Goal: Information Seeking & Learning: Learn about a topic

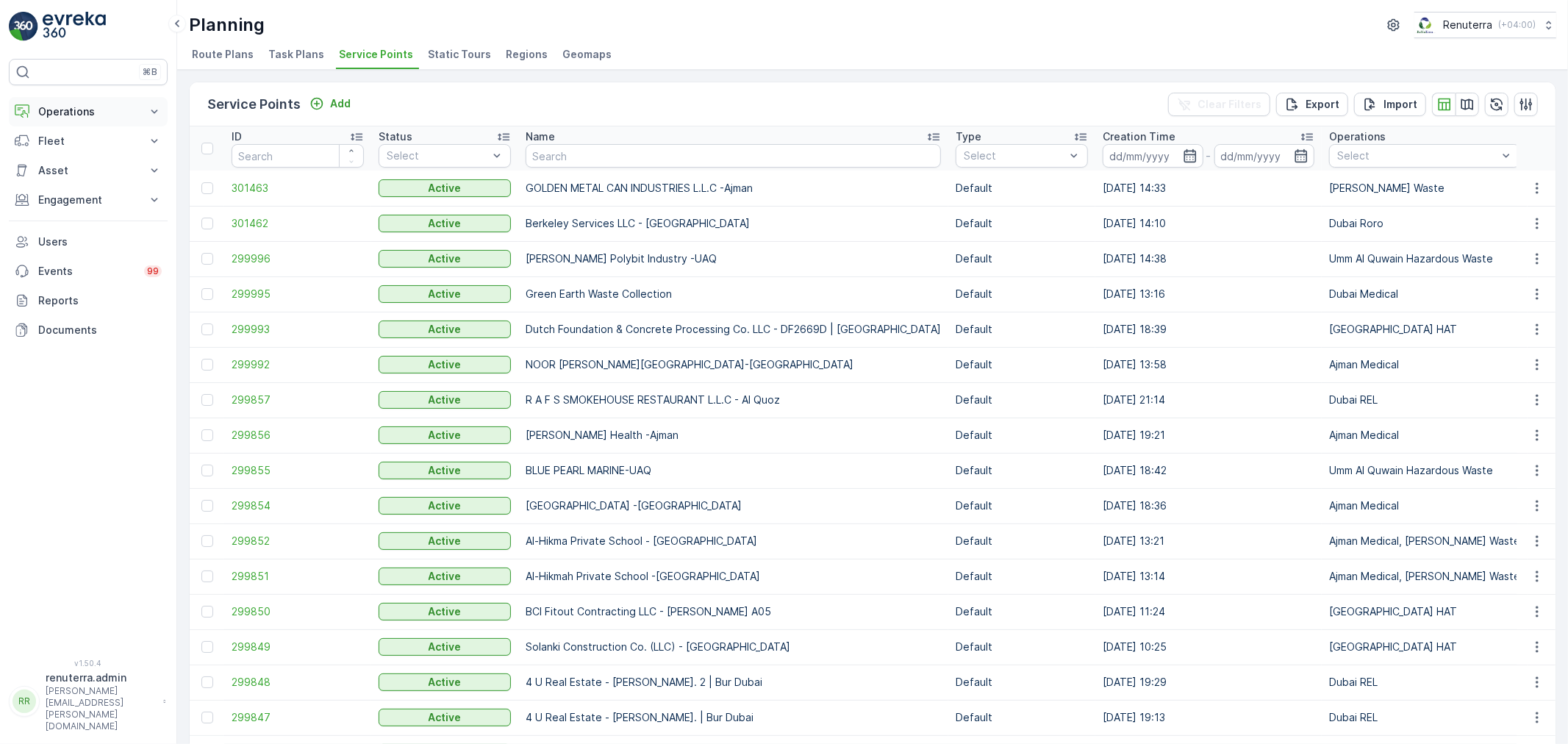
click at [89, 97] on button "Operations" at bounding box center [87, 111] width 159 height 29
click at [82, 177] on p "Routes & Tasks" at bounding box center [75, 177] width 76 height 14
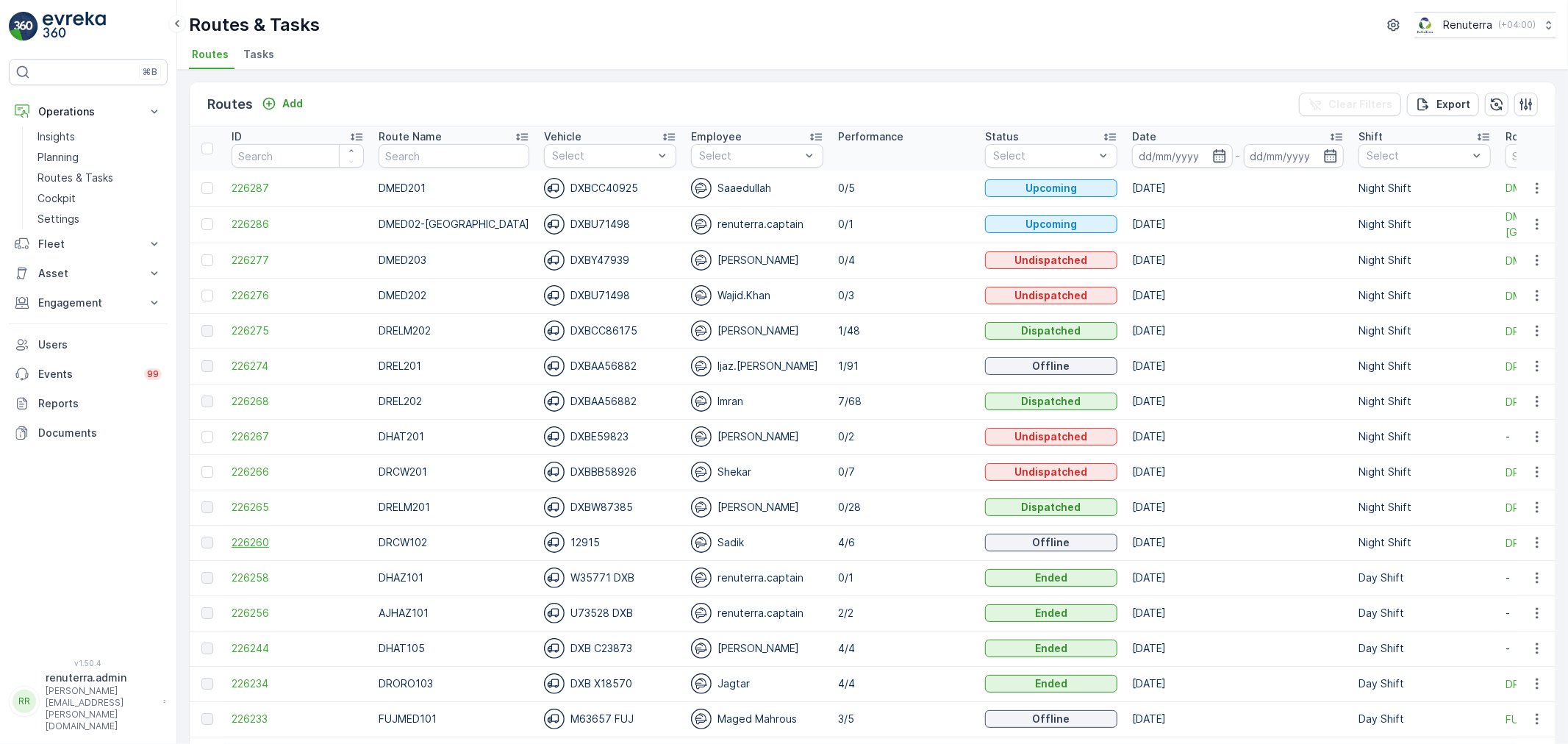
click at [252, 545] on span "226260" at bounding box center [297, 542] width 132 height 14
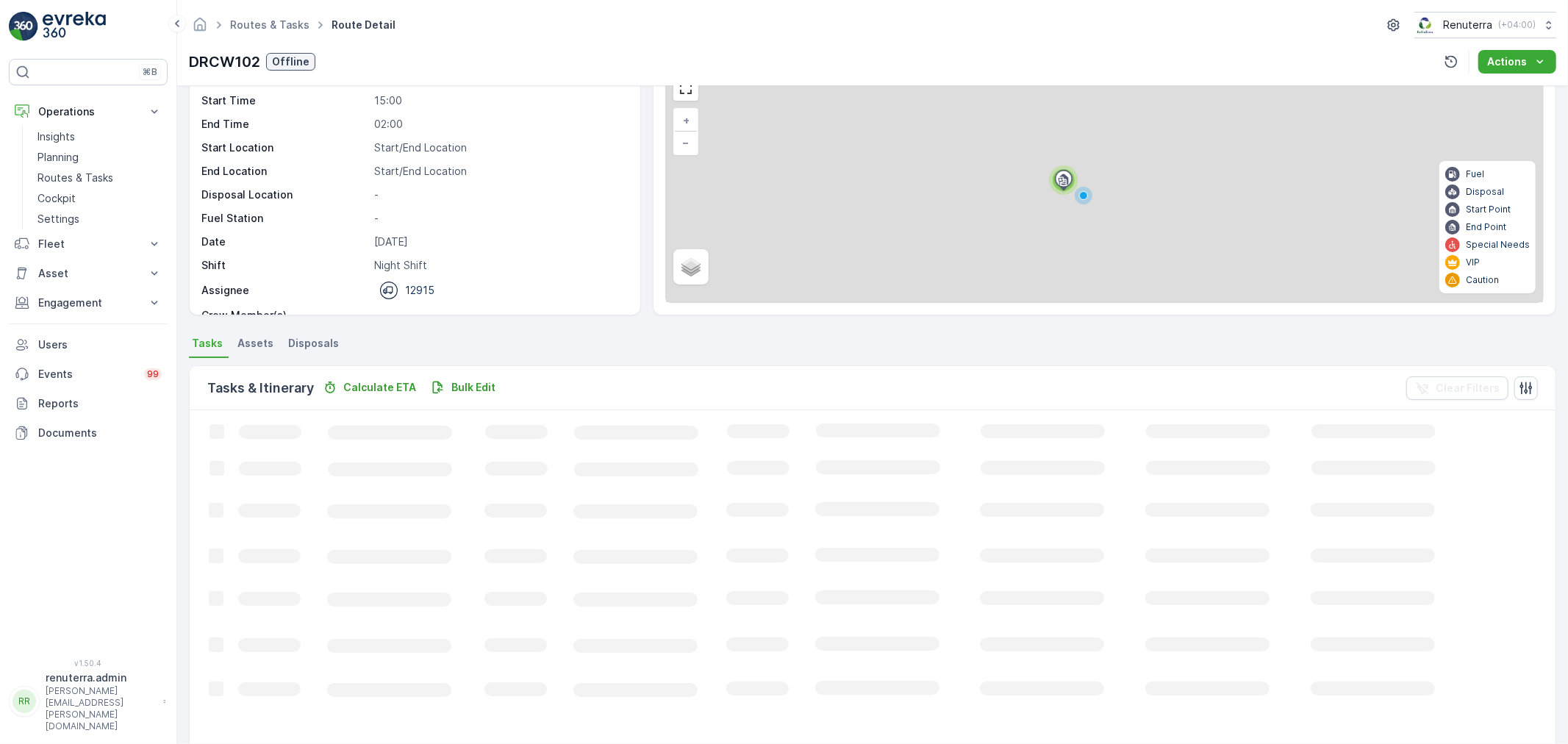
scroll to position [60, 0]
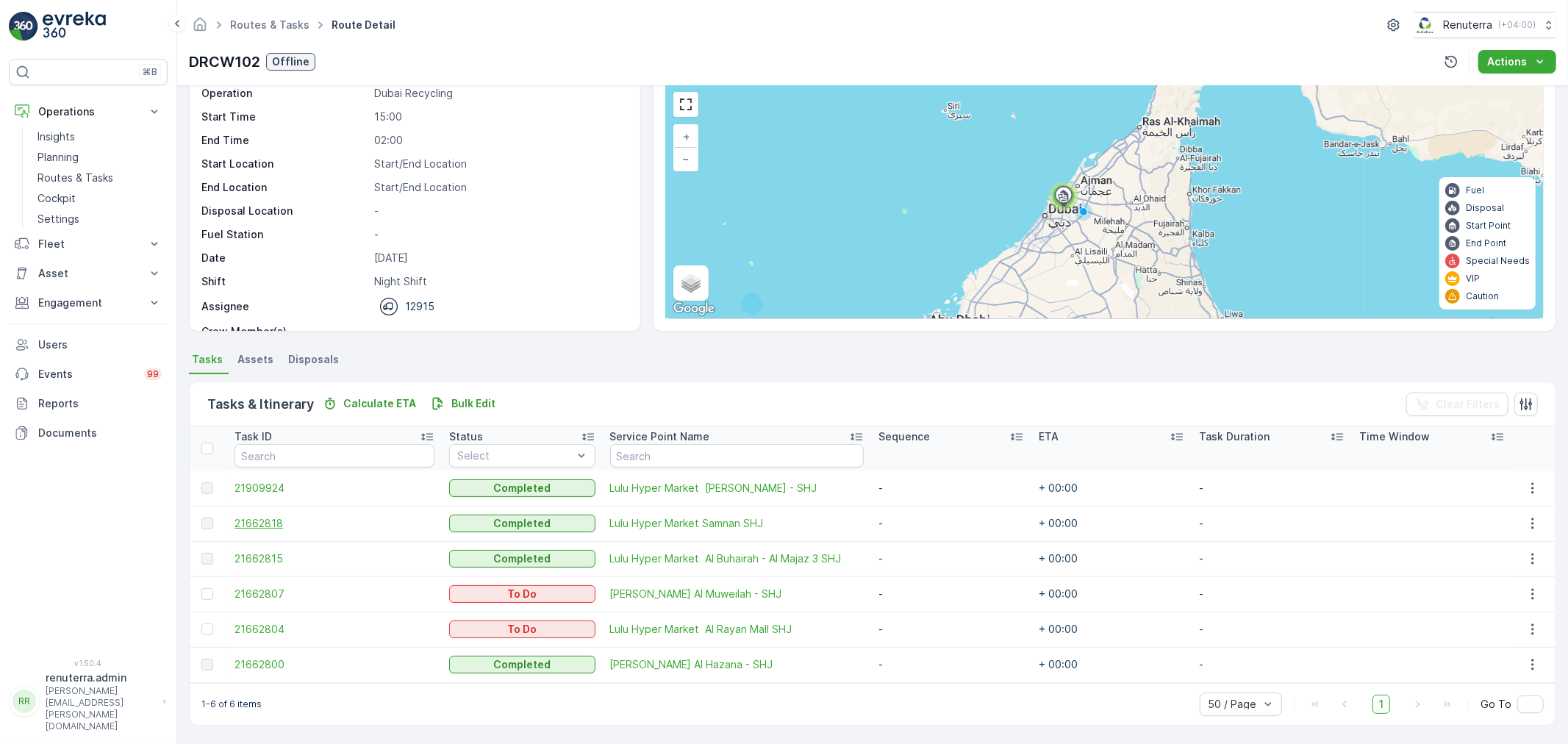
click at [279, 527] on span "21662818" at bounding box center [335, 523] width 200 height 14
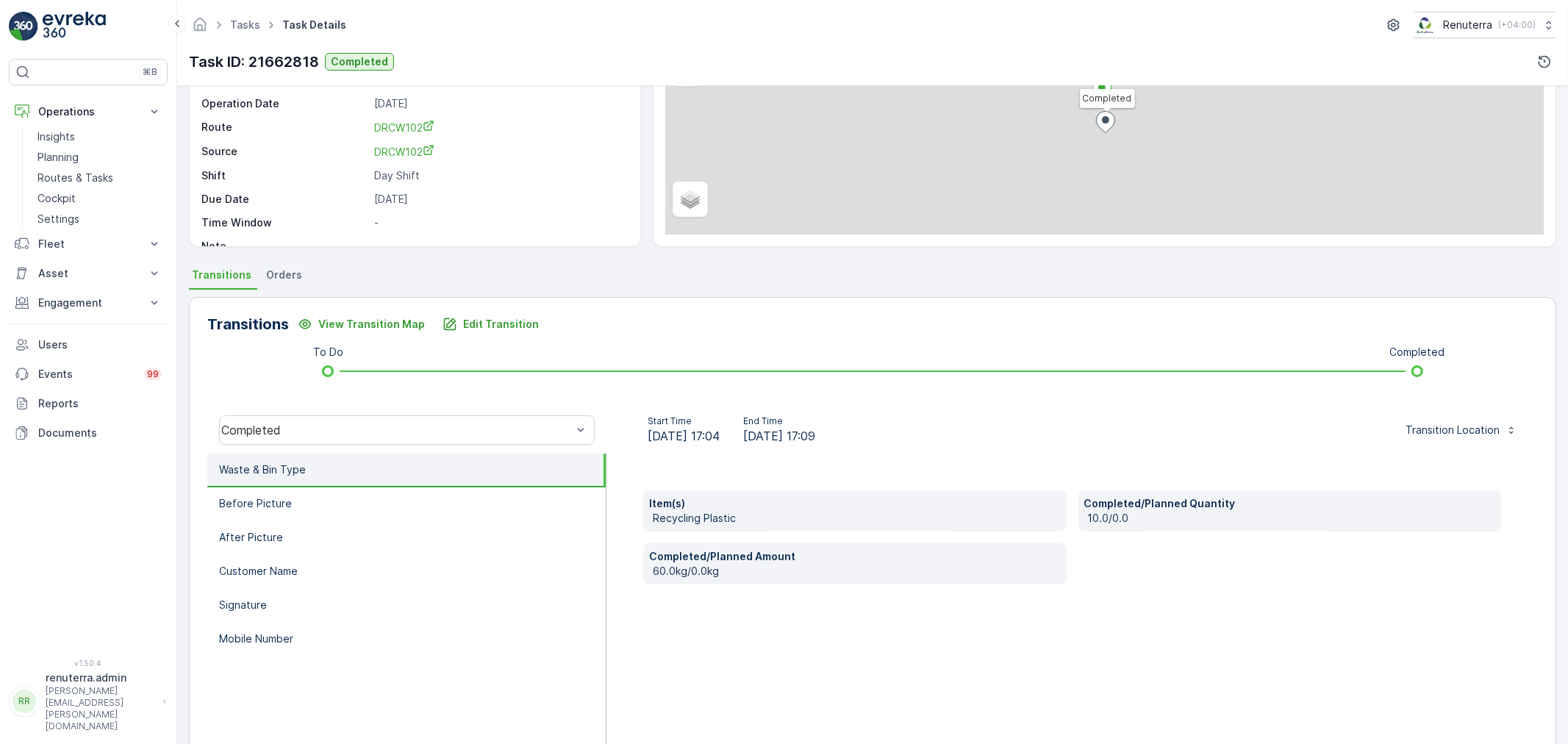
scroll to position [163, 0]
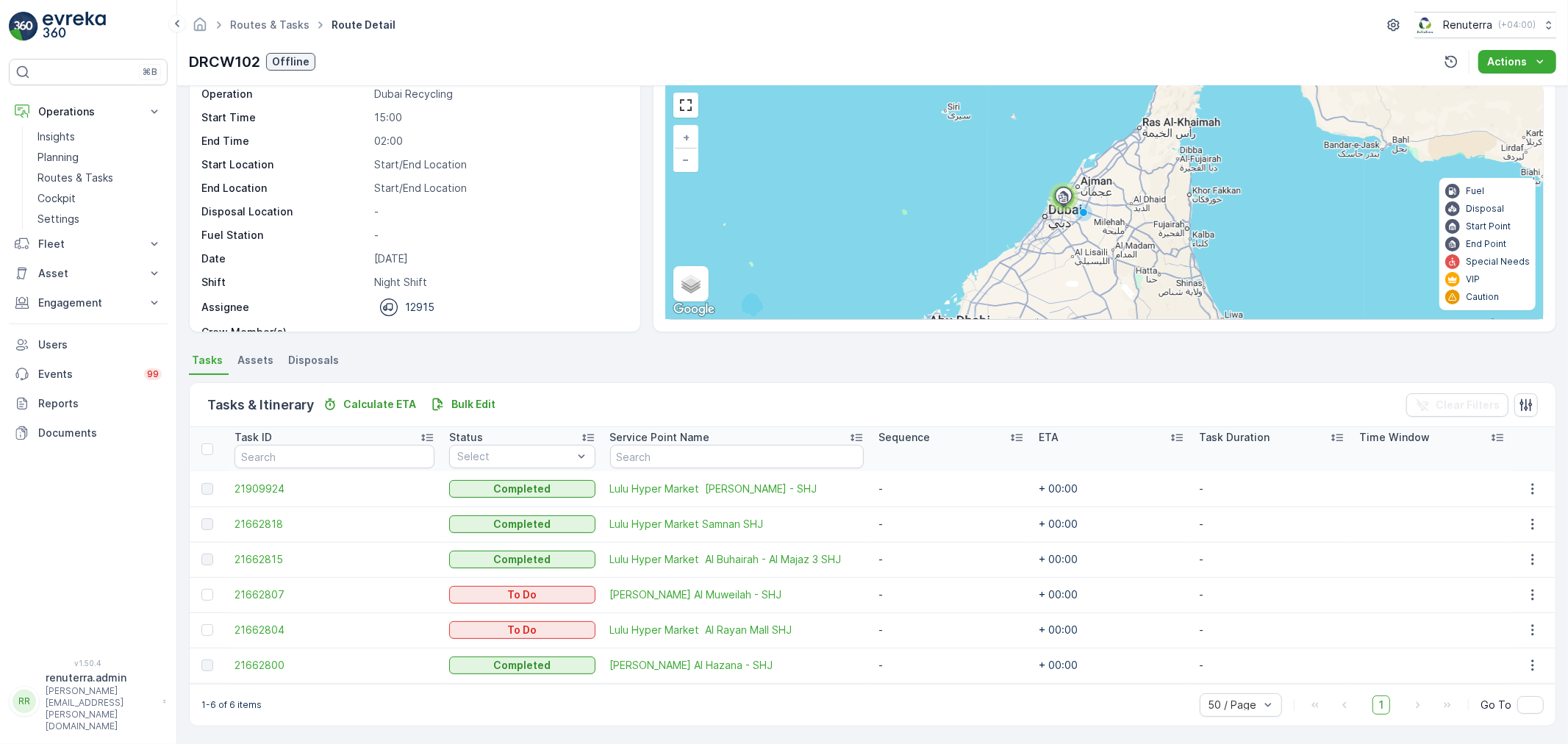
scroll to position [60, 0]
click at [260, 659] on span "21662800" at bounding box center [335, 664] width 200 height 14
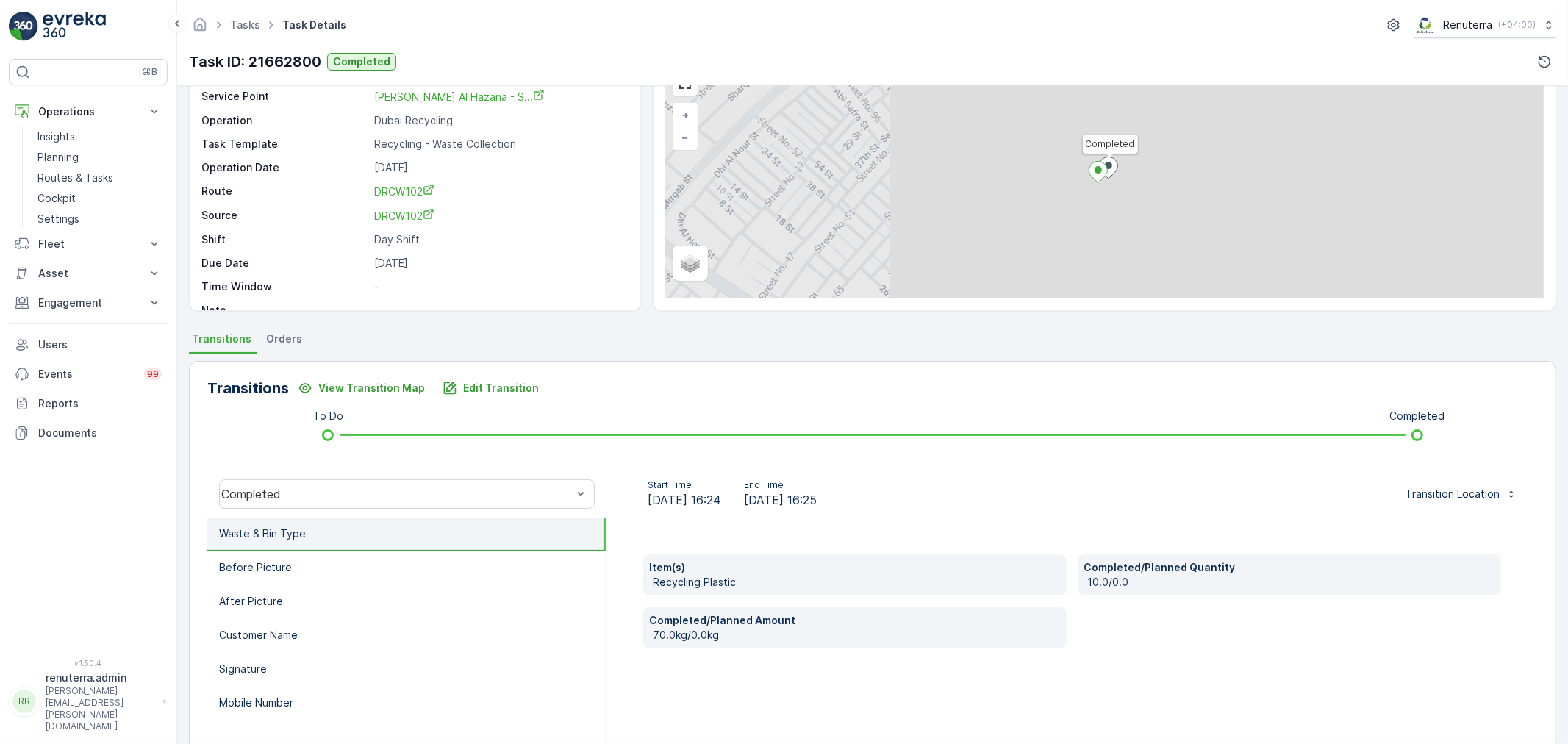
scroll to position [82, 0]
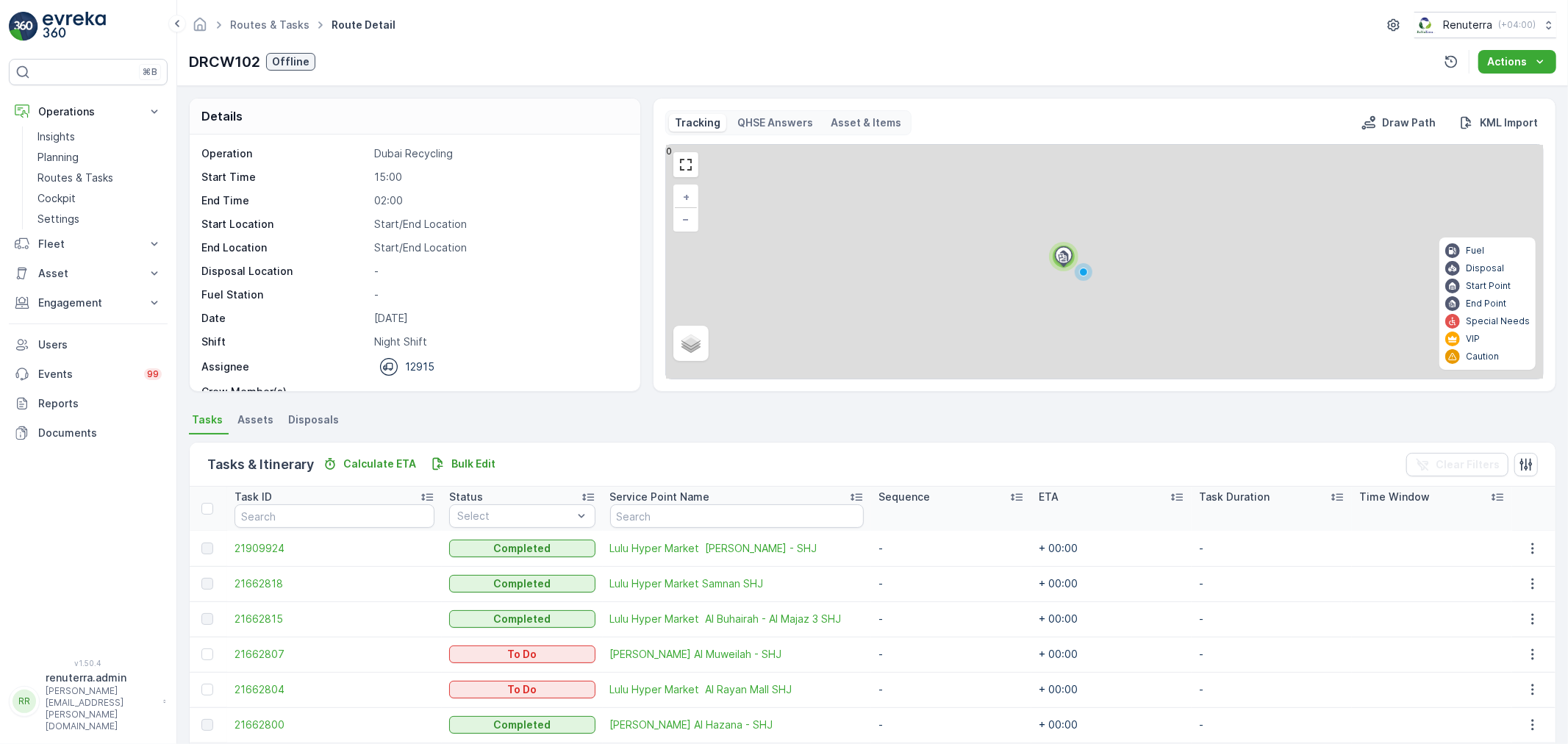
scroll to position [60, 0]
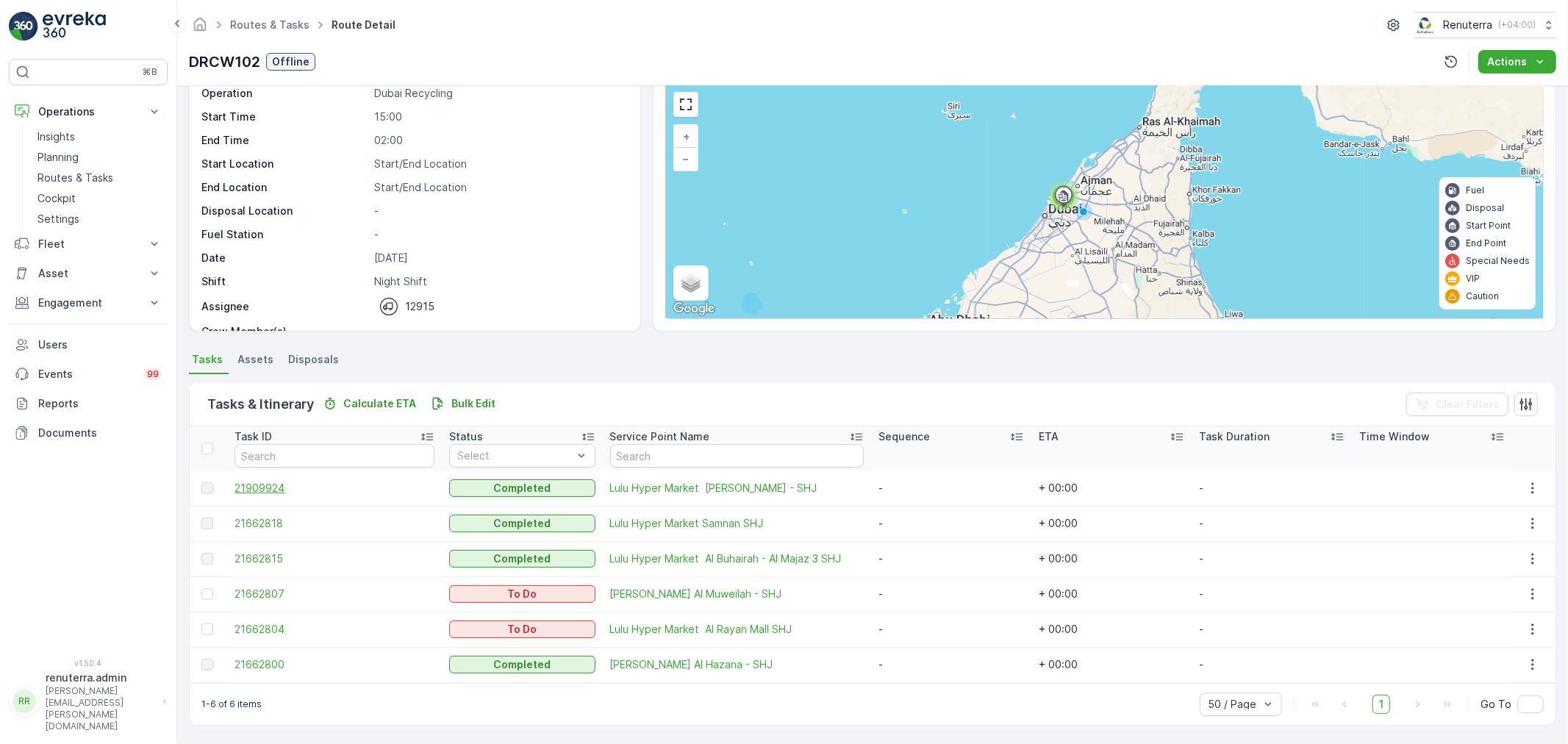
click at [260, 491] on span "21909924" at bounding box center [335, 487] width 200 height 14
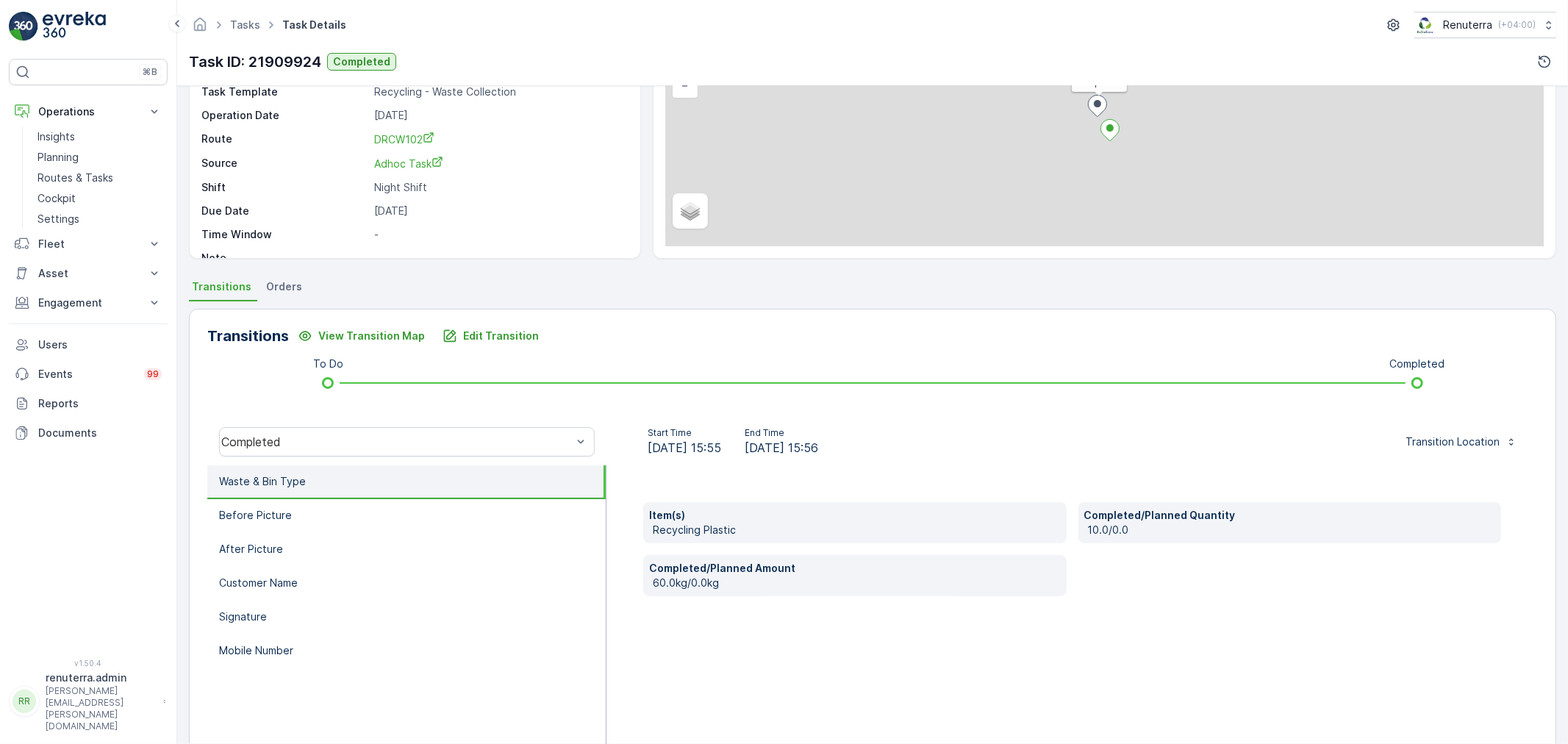
scroll to position [163, 0]
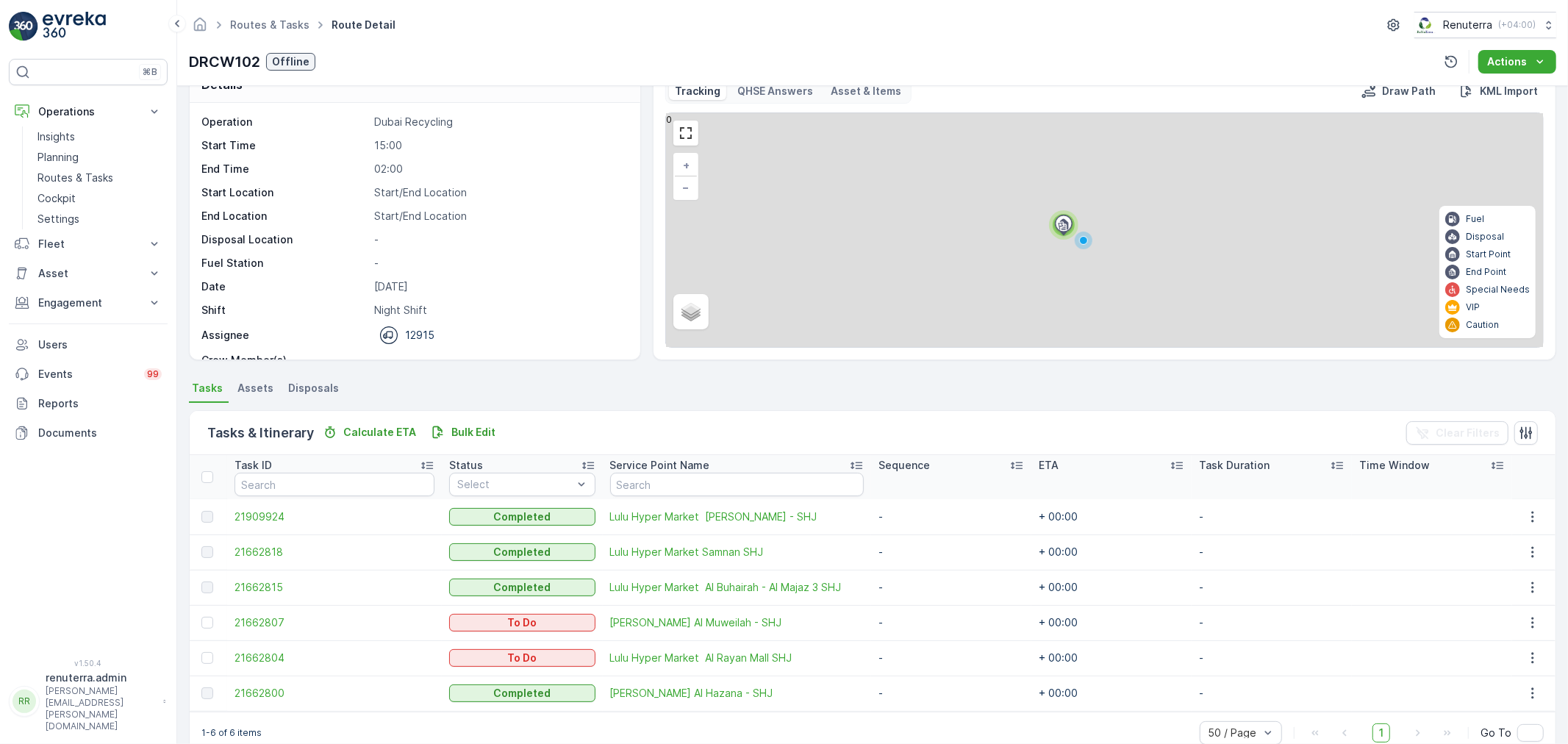
scroll to position [60, 0]
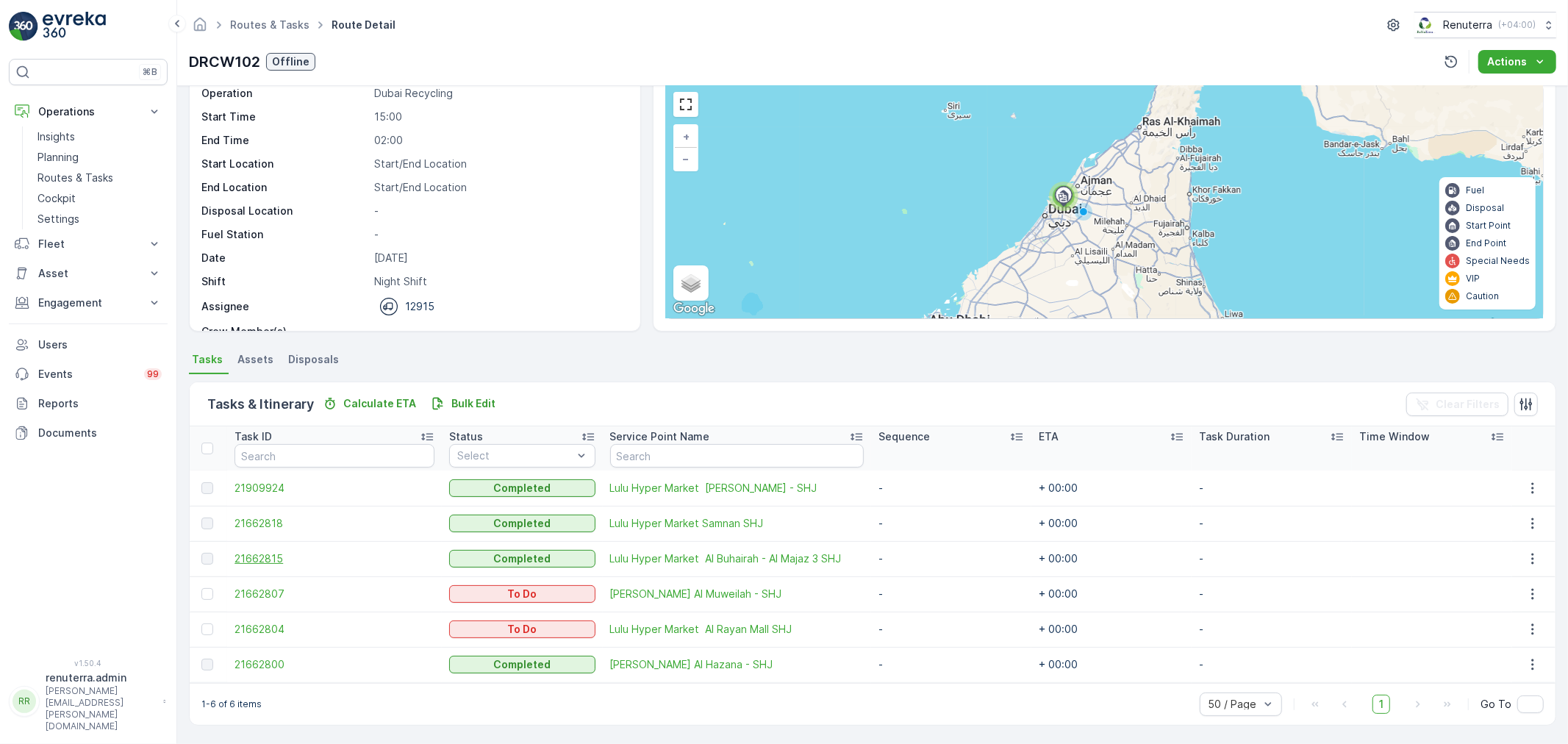
click at [269, 556] on span "21662815" at bounding box center [335, 558] width 200 height 14
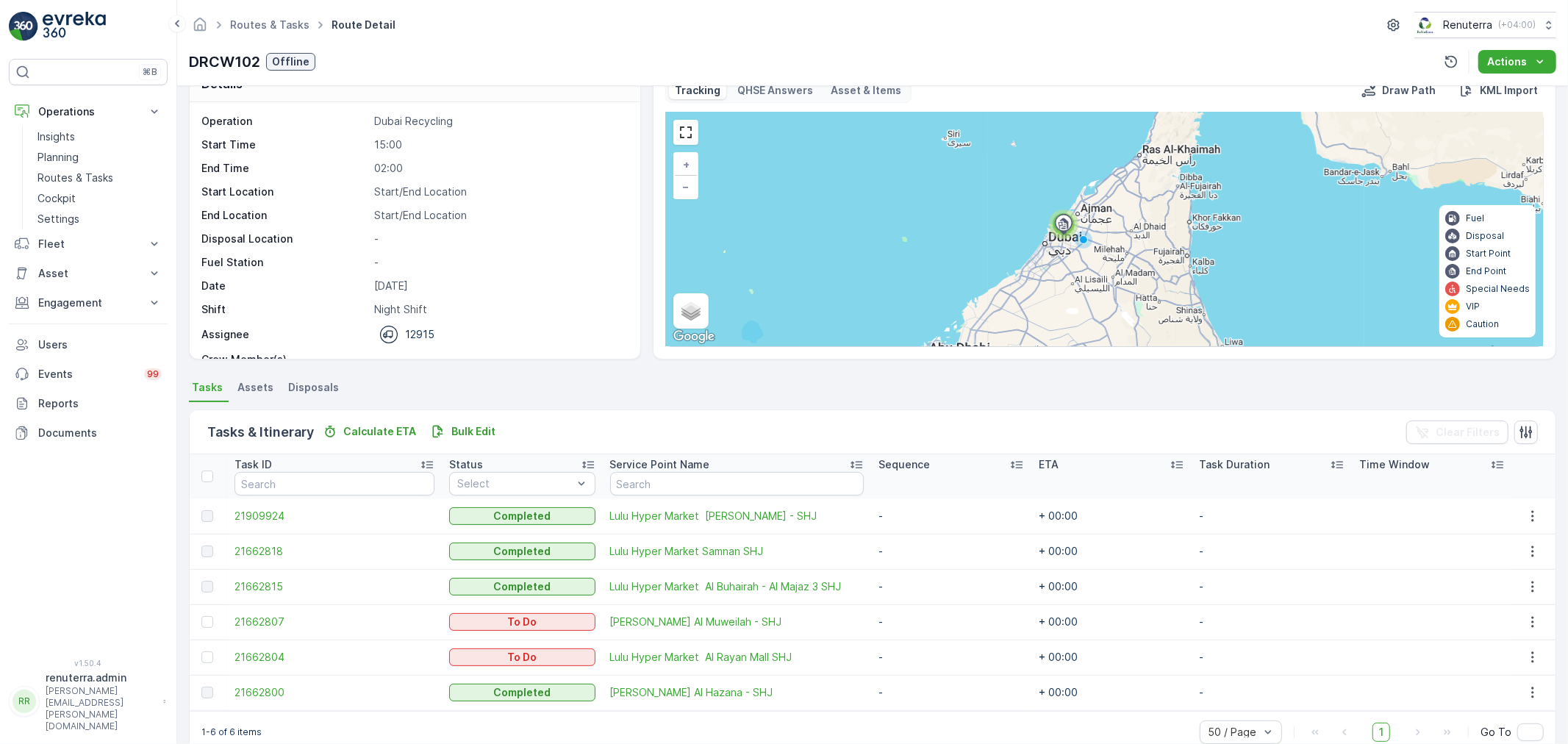
scroll to position [60, 0]
